Goal: Find contact information: Find contact information

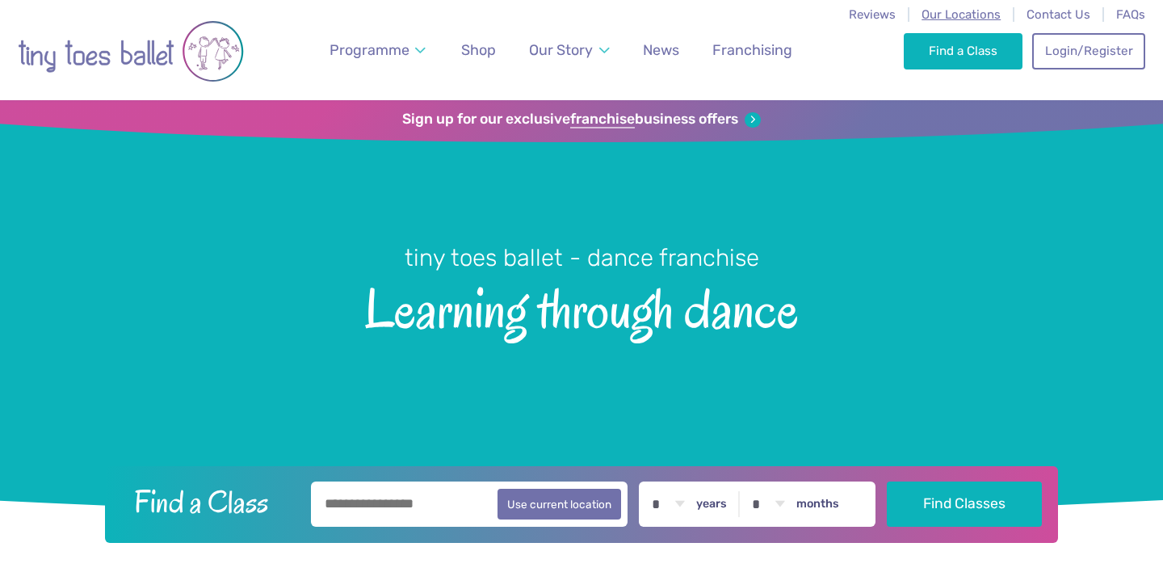
click at [964, 16] on span "Our Locations" at bounding box center [961, 14] width 79 height 15
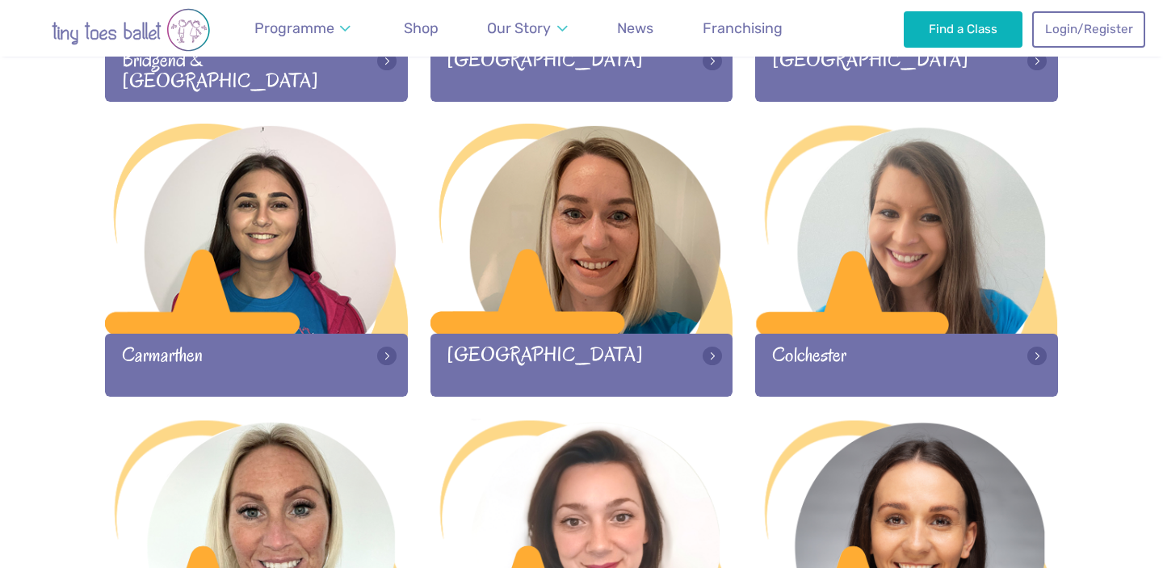
scroll to position [759, 0]
click at [245, 476] on div at bounding box center [256, 525] width 303 height 213
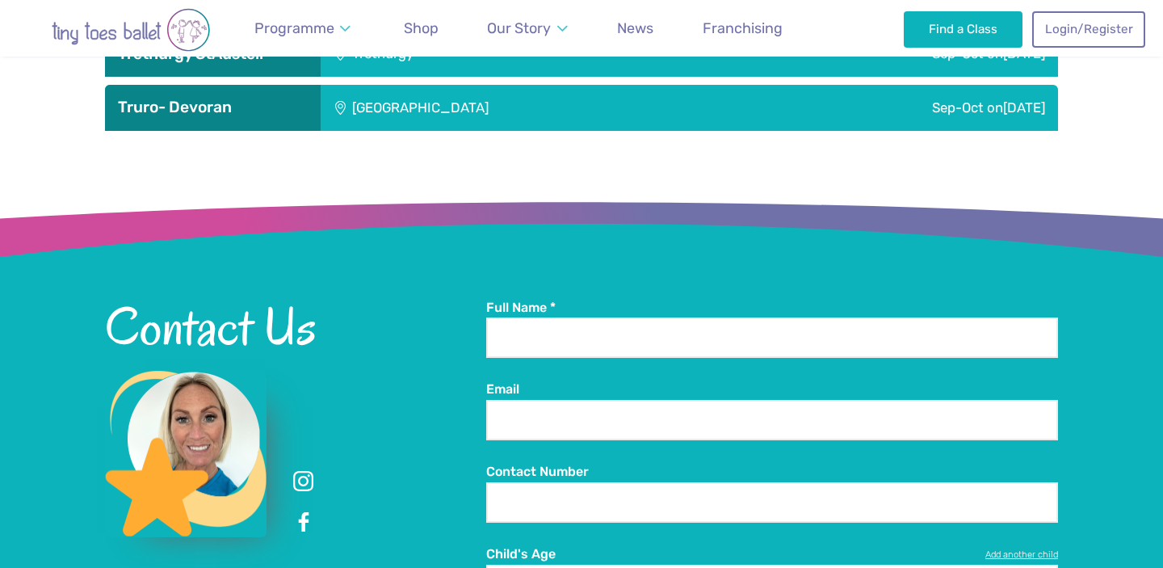
scroll to position [2648, 0]
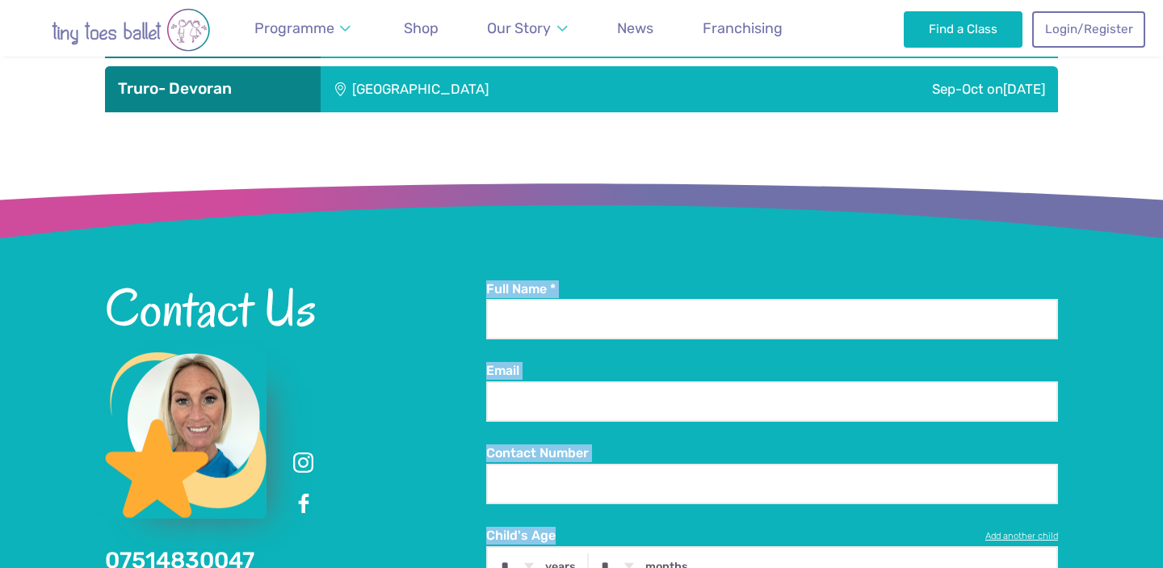
drag, startPoint x: 267, startPoint y: 481, endPoint x: 86, endPoint y: 477, distance: 181.0
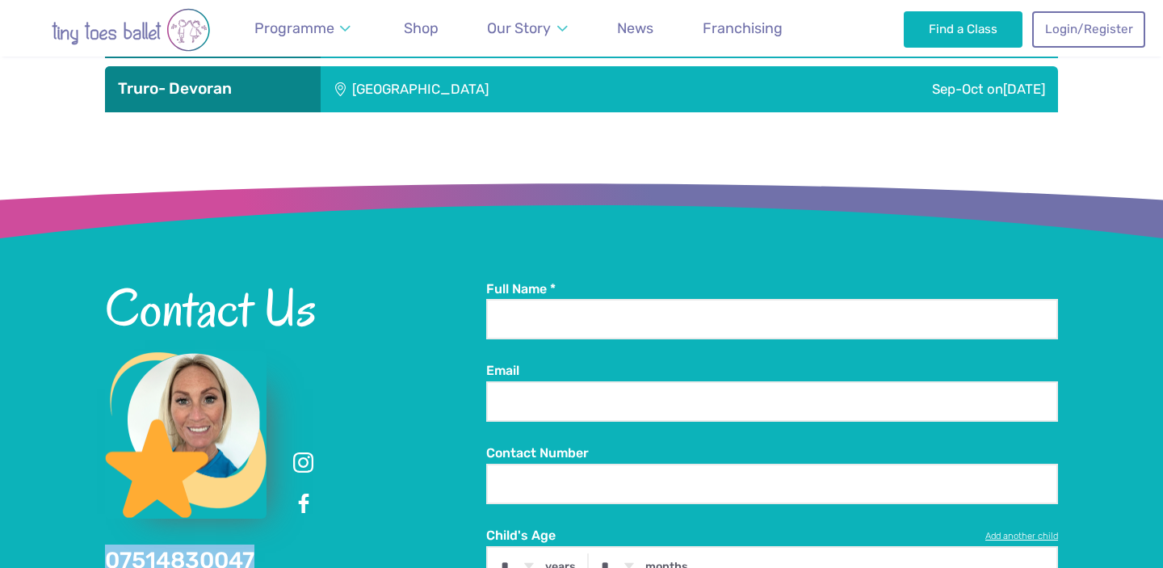
drag, startPoint x: 286, startPoint y: 477, endPoint x: 109, endPoint y: 473, distance: 177.0
click at [109, 473] on div "Contact Us 07514830047 6 Claybourne Close St.Austell Cornwall PL25 3TP" at bounding box center [295, 460] width 381 height 360
copy link "07514830047"
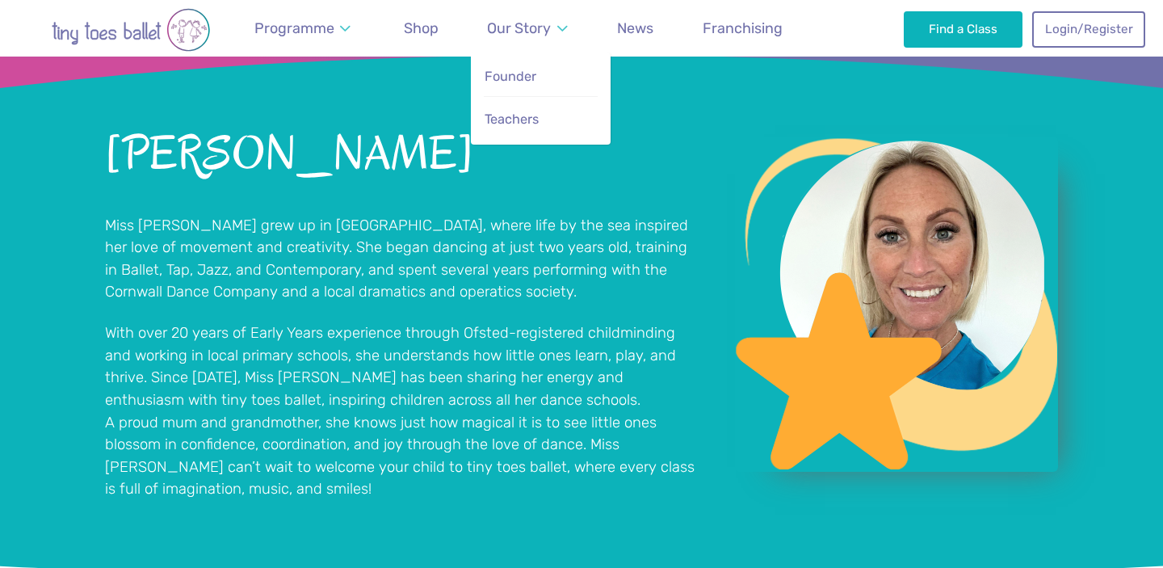
scroll to position [1138, 0]
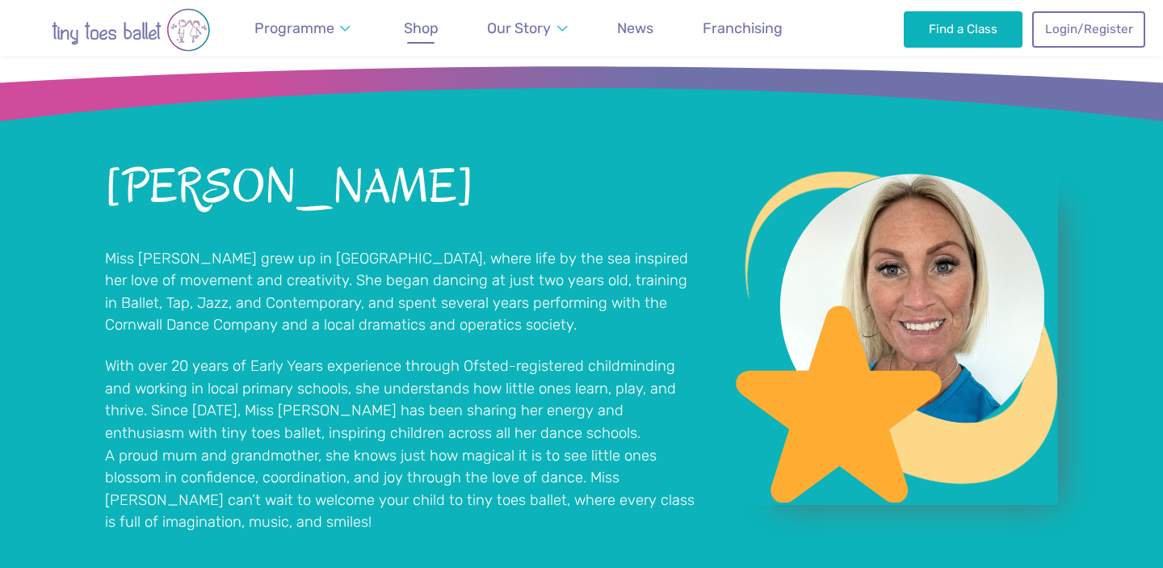
click at [435, 30] on span "Shop" at bounding box center [421, 27] width 35 height 17
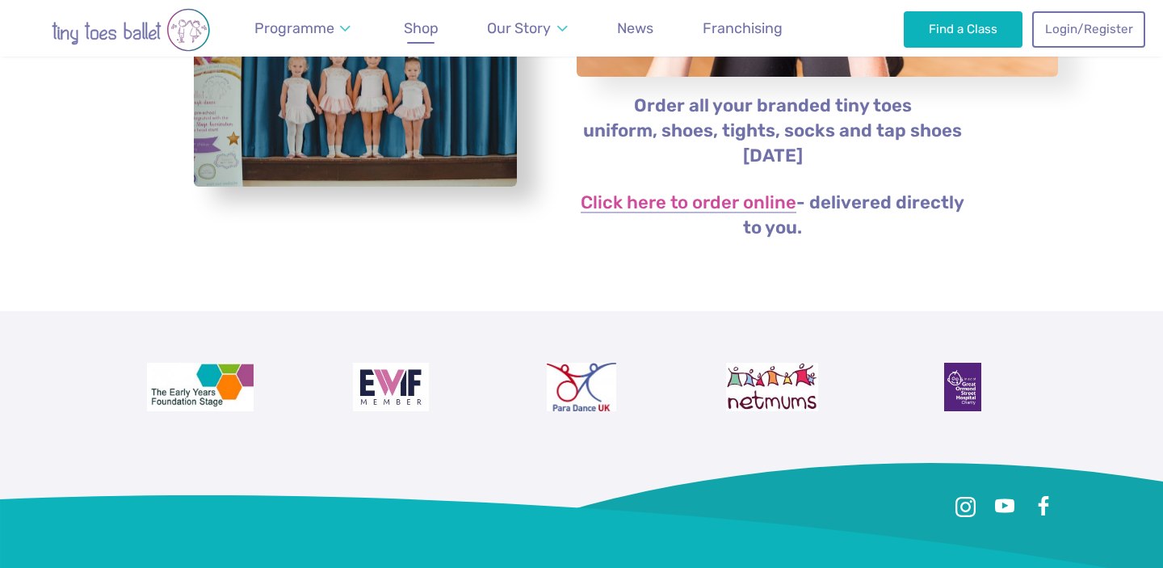
scroll to position [400, 0]
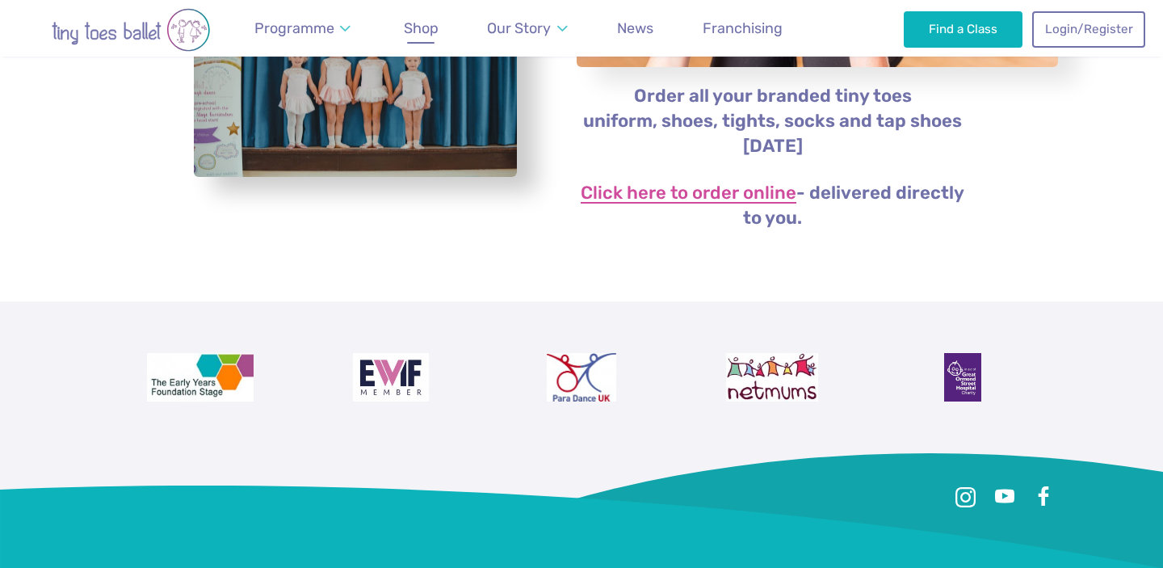
click at [705, 193] on link "Click here to order online" at bounding box center [689, 193] width 216 height 19
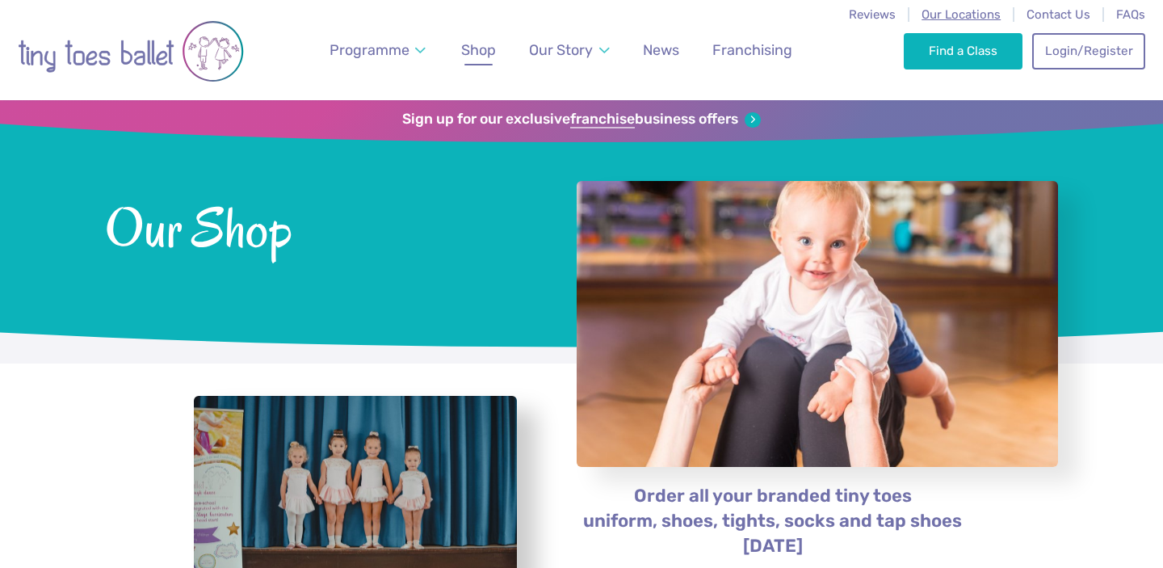
click at [953, 21] on span "Our Locations" at bounding box center [961, 14] width 79 height 15
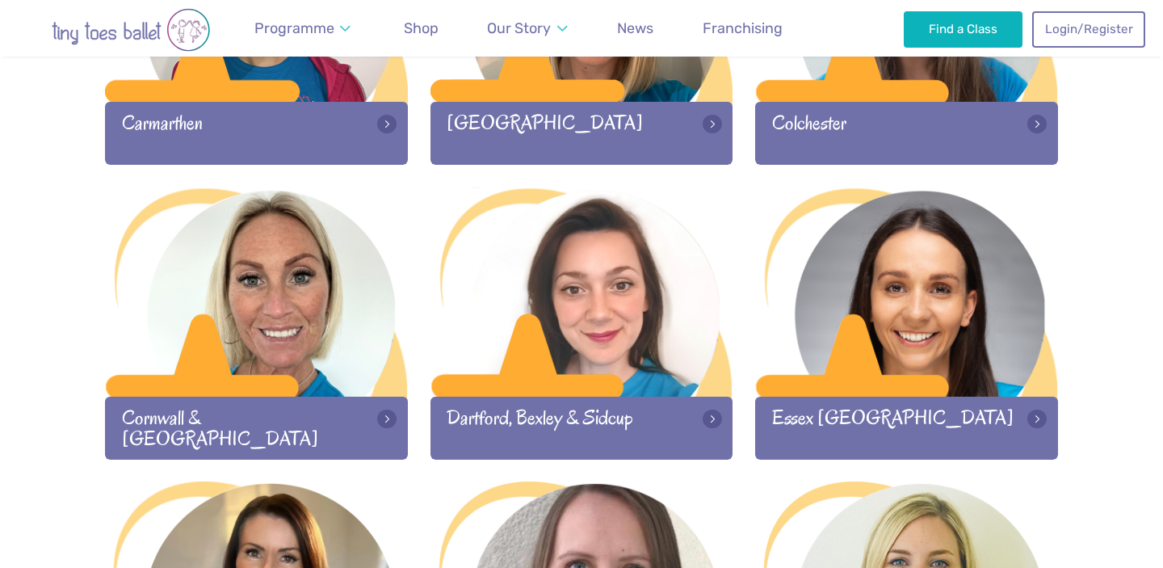
scroll to position [994, 0]
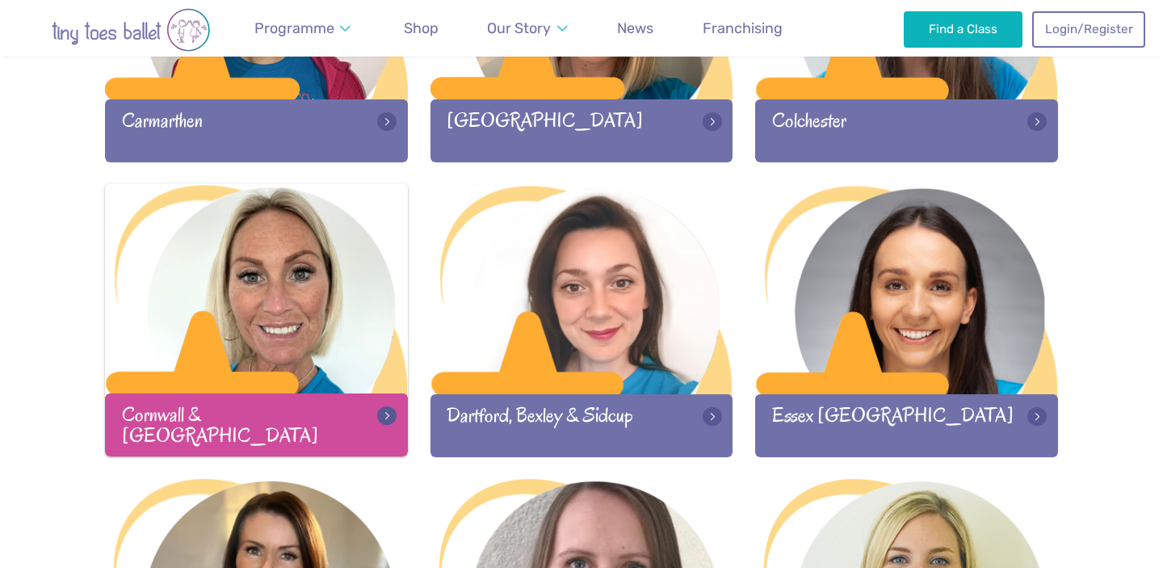
click at [253, 355] on div at bounding box center [256, 289] width 303 height 213
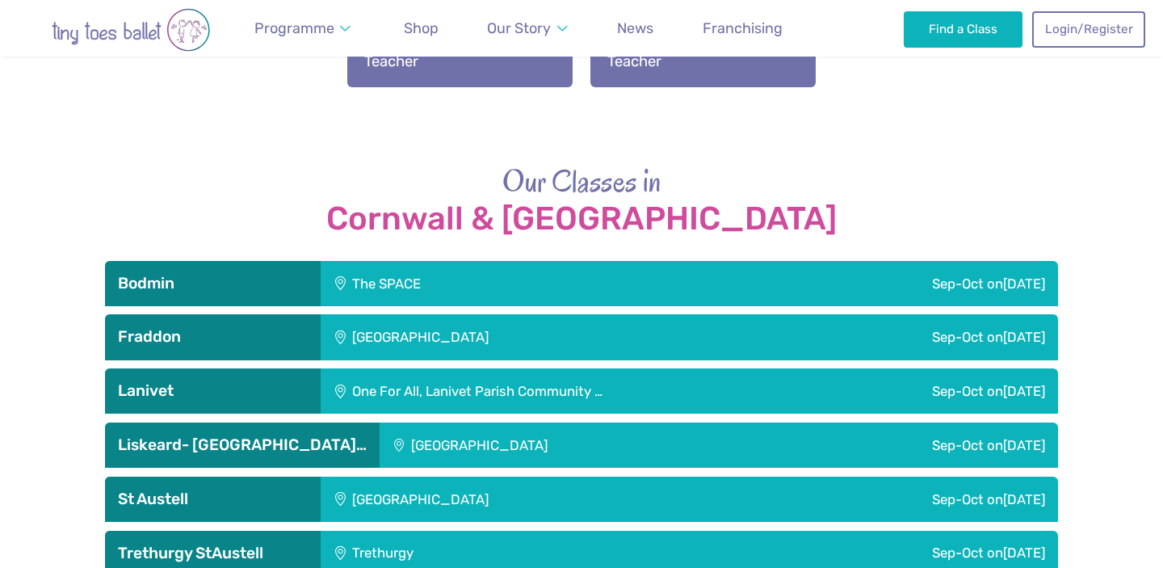
scroll to position [2144, 0]
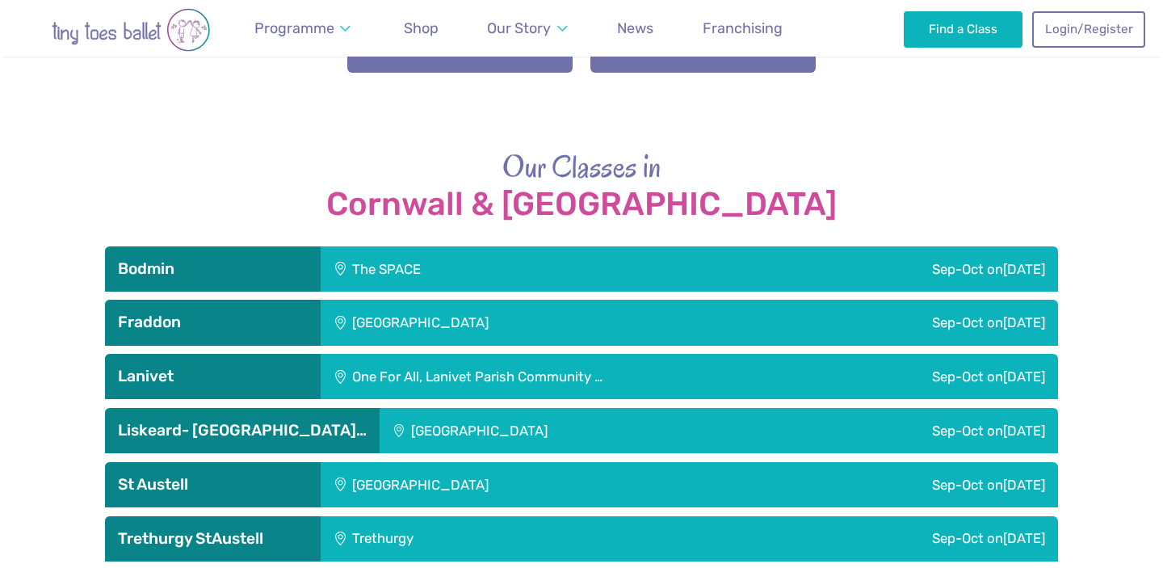
click at [352, 462] on div "St Austell Leisure Centre" at bounding box center [529, 484] width 417 height 45
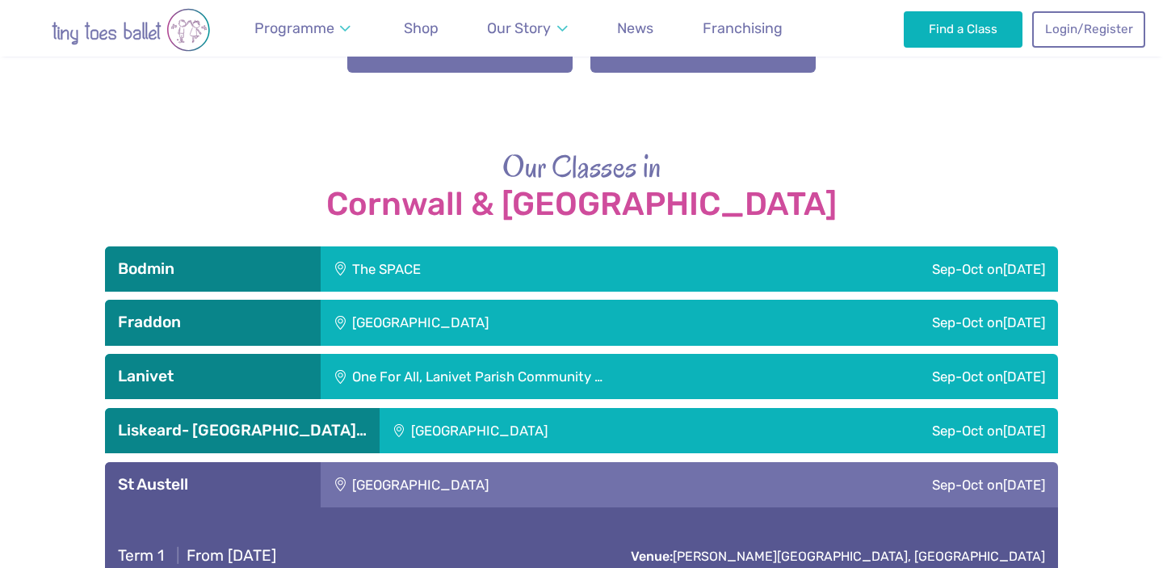
drag, startPoint x: 525, startPoint y: 402, endPoint x: 351, endPoint y: 404, distance: 173.7
click at [351, 462] on div "St Austell Leisure Centre" at bounding box center [529, 484] width 417 height 45
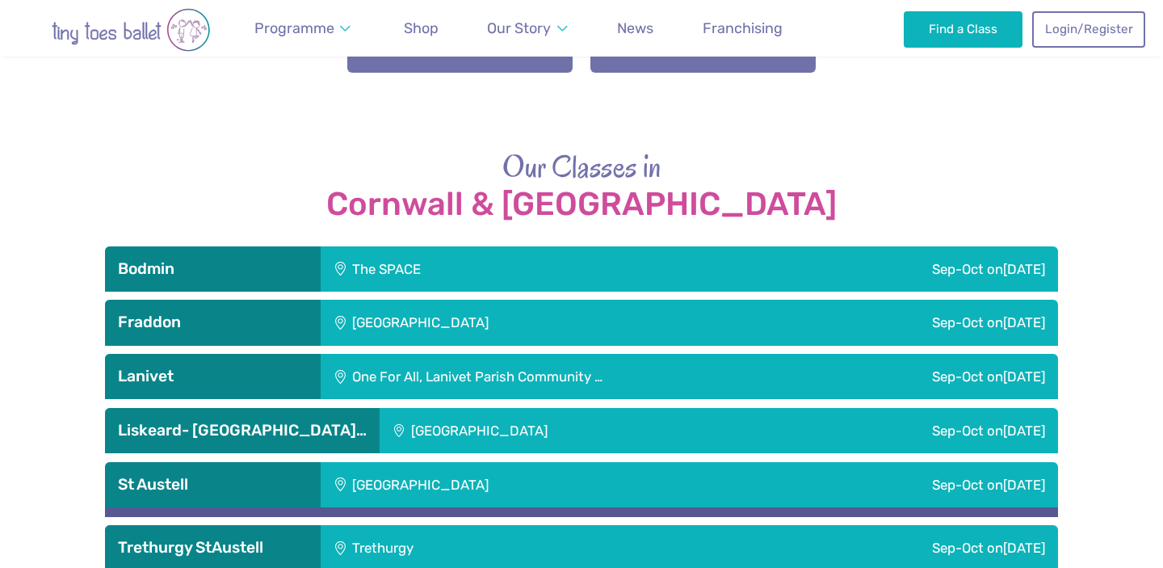
copy div "St Austell Leisure Centre"
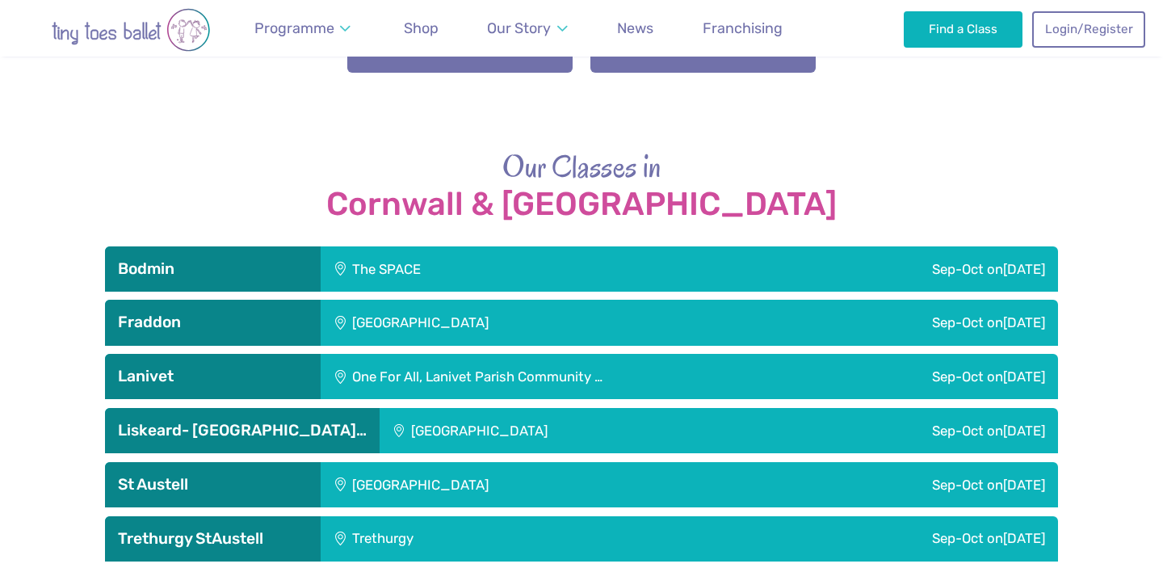
click at [692, 462] on div "St Austell Leisure Centre" at bounding box center [529, 484] width 417 height 45
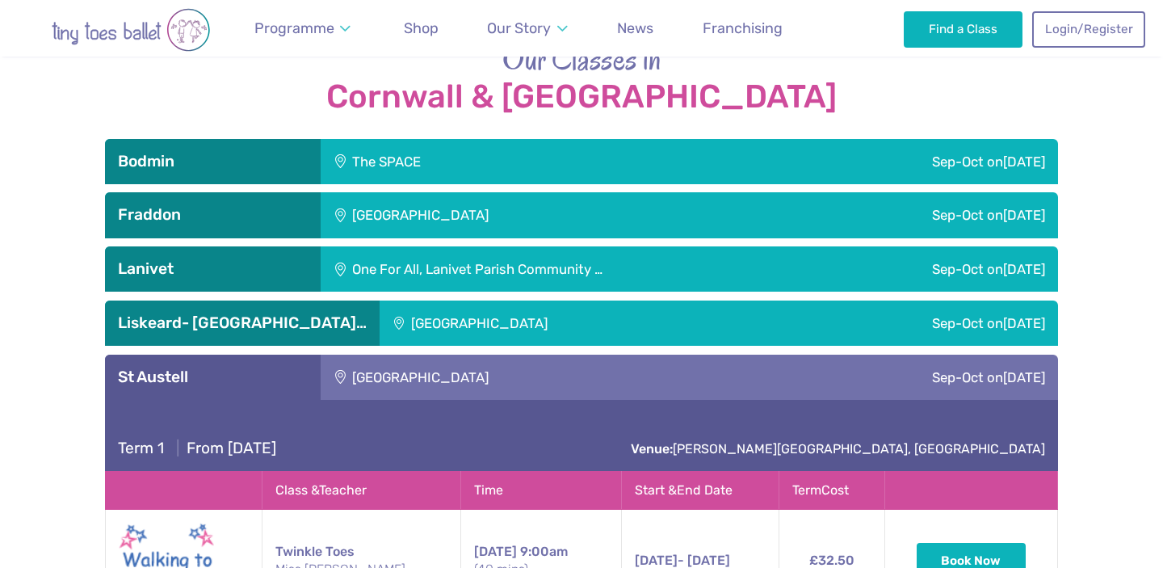
scroll to position [2251, 0]
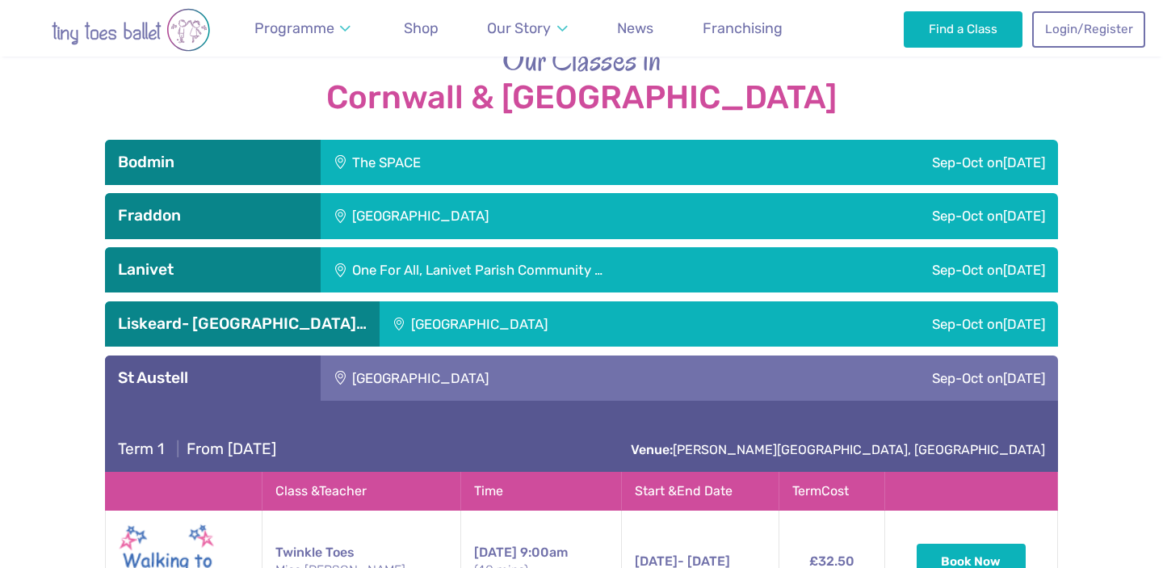
click at [557, 355] on div "St Austell Leisure Centre" at bounding box center [529, 377] width 417 height 45
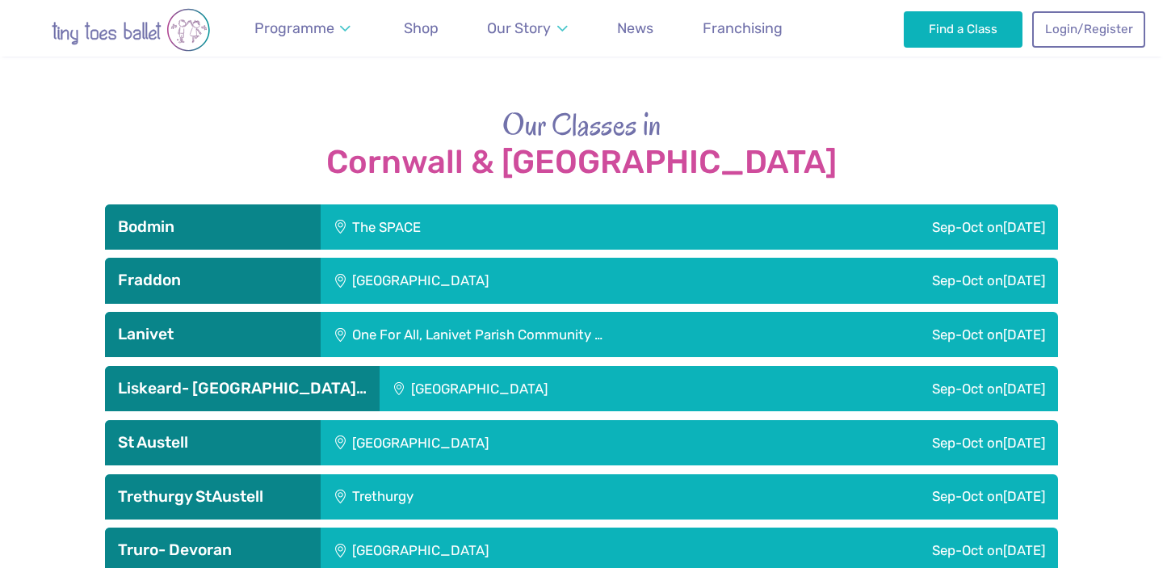
scroll to position [2180, 0]
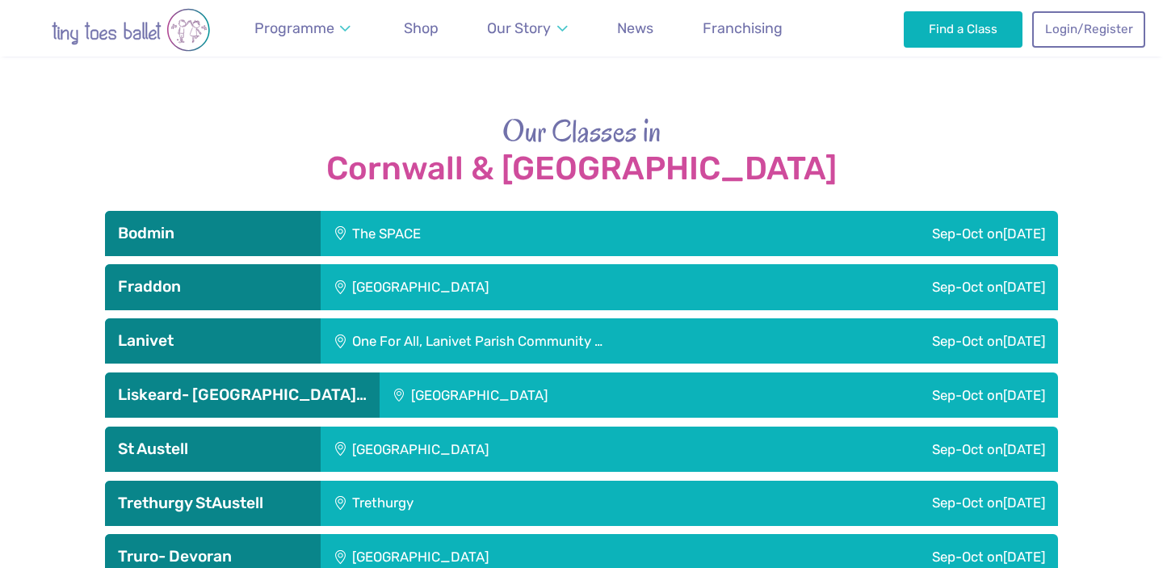
click at [445, 211] on div "The SPACE" at bounding box center [486, 233] width 330 height 45
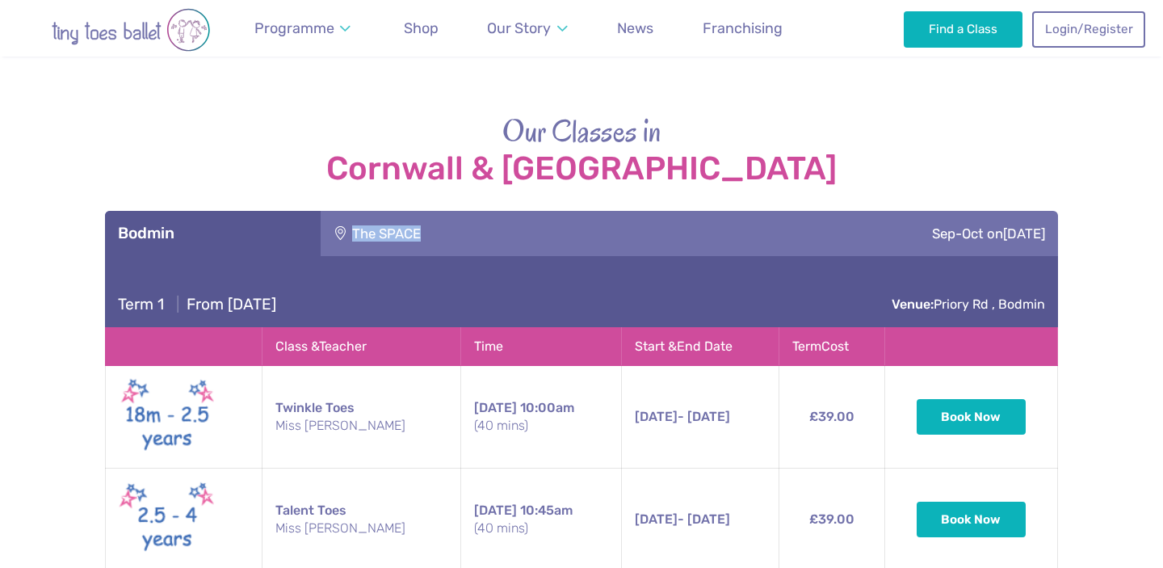
drag, startPoint x: 440, startPoint y: 152, endPoint x: 351, endPoint y: 152, distance: 88.1
click at [351, 211] on div "The SPACE" at bounding box center [486, 233] width 330 height 45
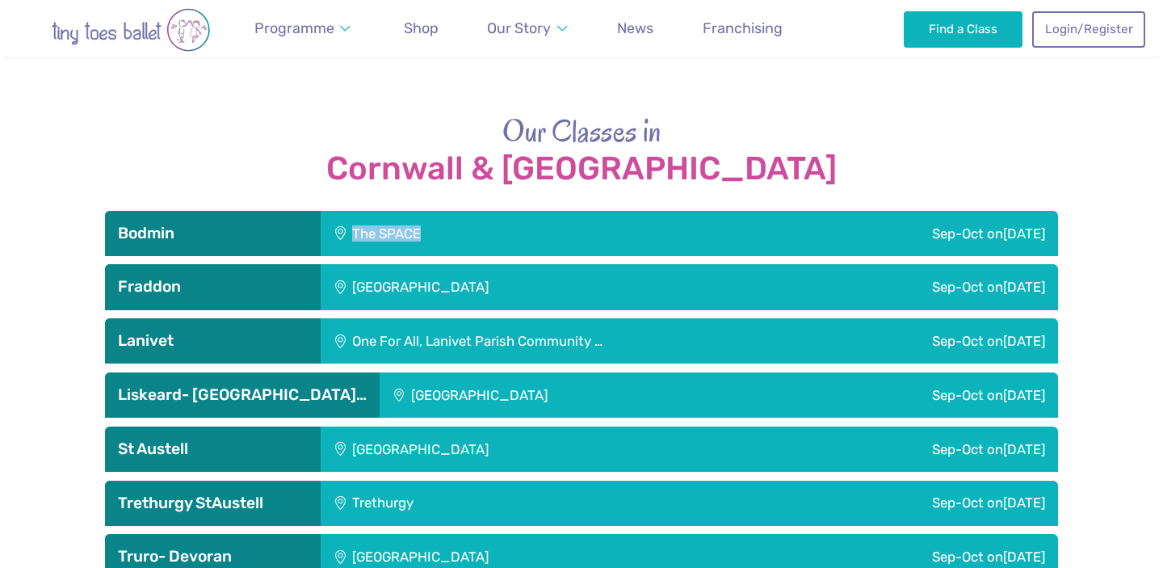
copy div "The SPACE"
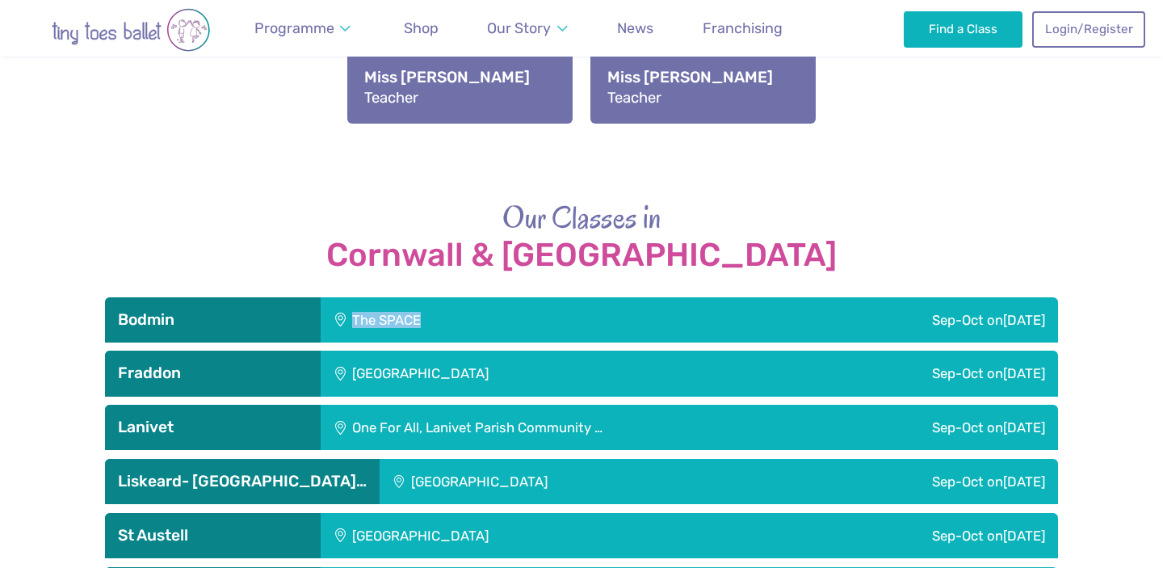
scroll to position [2088, 0]
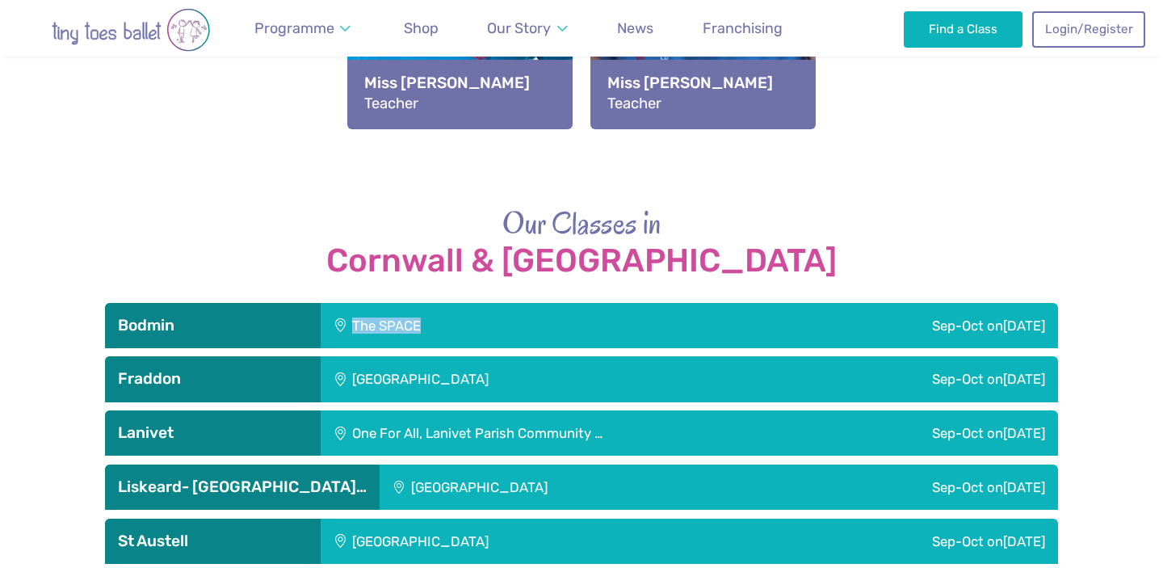
click at [552, 303] on div "The SPACE" at bounding box center [486, 325] width 330 height 45
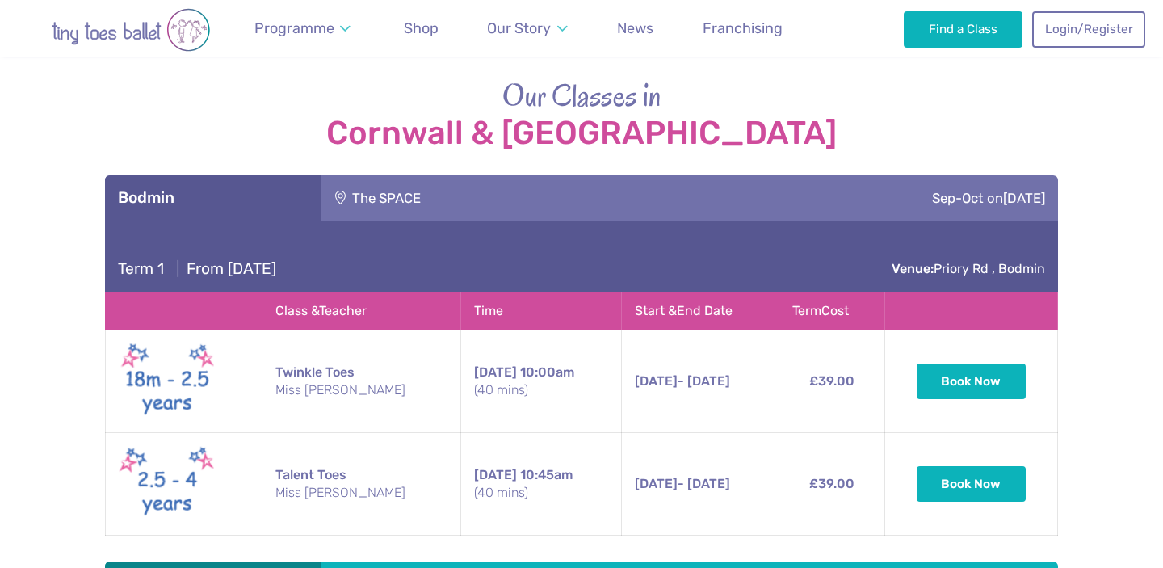
scroll to position [2168, 0]
